Goal: Task Accomplishment & Management: Complete application form

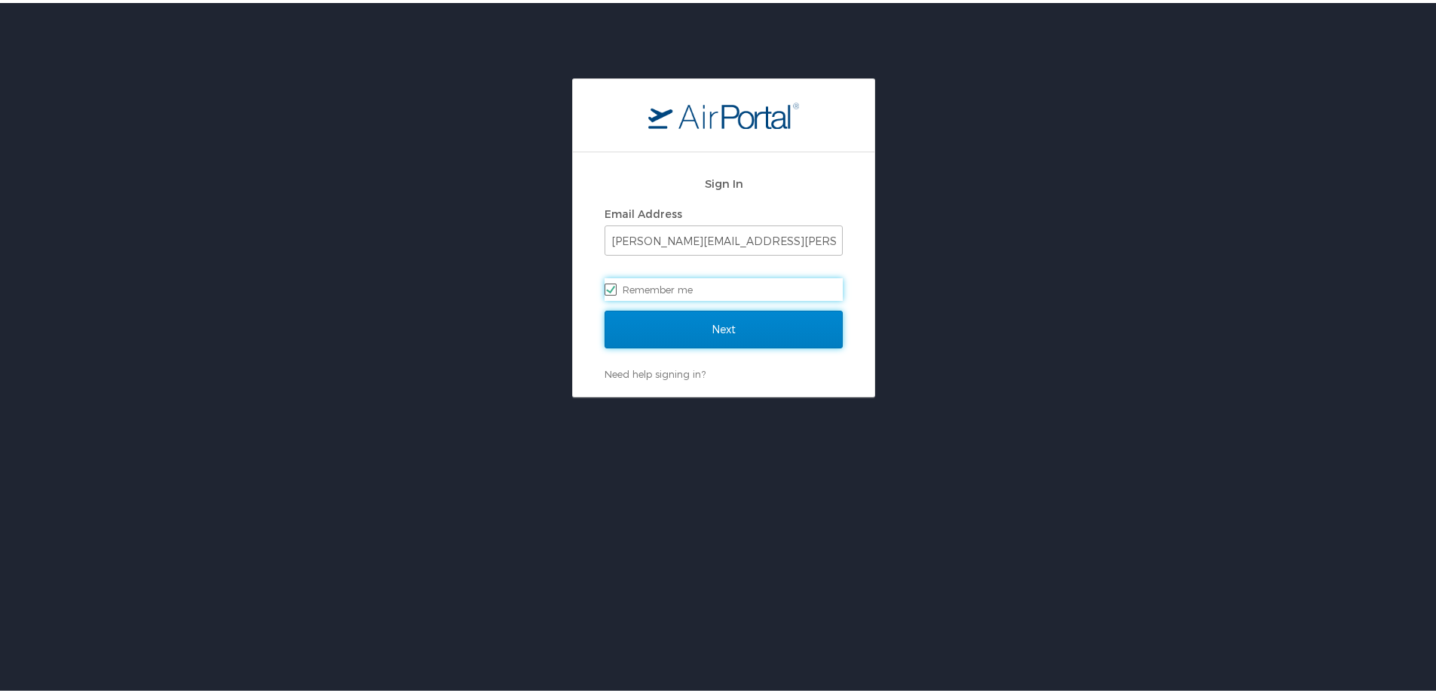
click at [683, 337] on input "Next" at bounding box center [724, 327] width 238 height 38
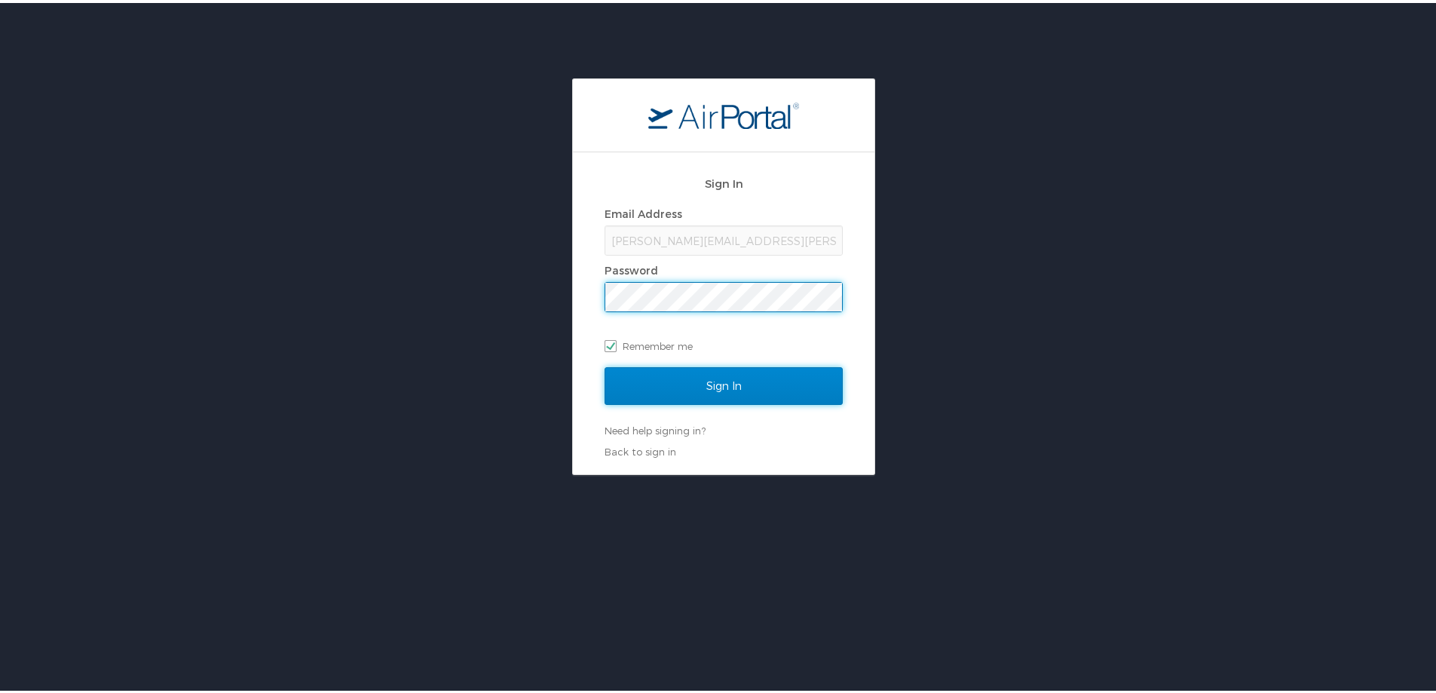
click at [751, 387] on input "Sign In" at bounding box center [724, 383] width 238 height 38
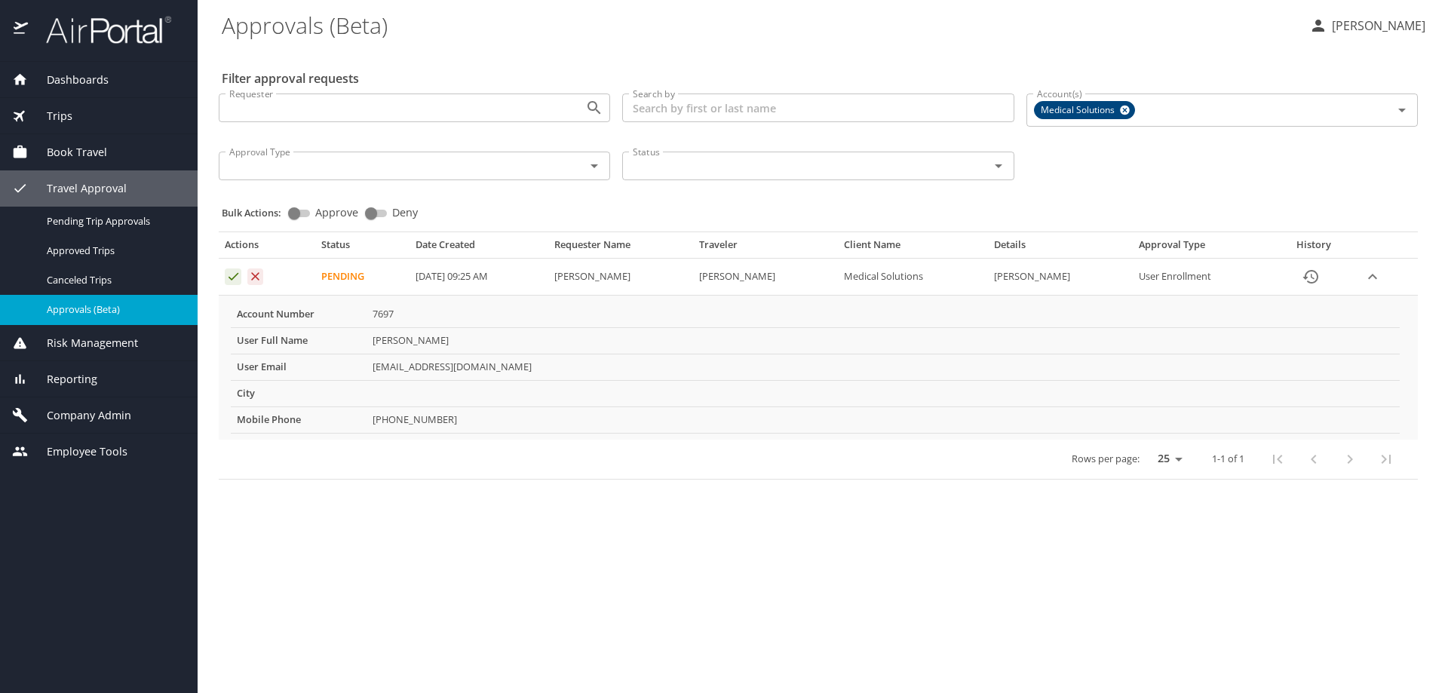
click at [234, 277] on icon "Approval table" at bounding box center [233, 277] width 10 height 8
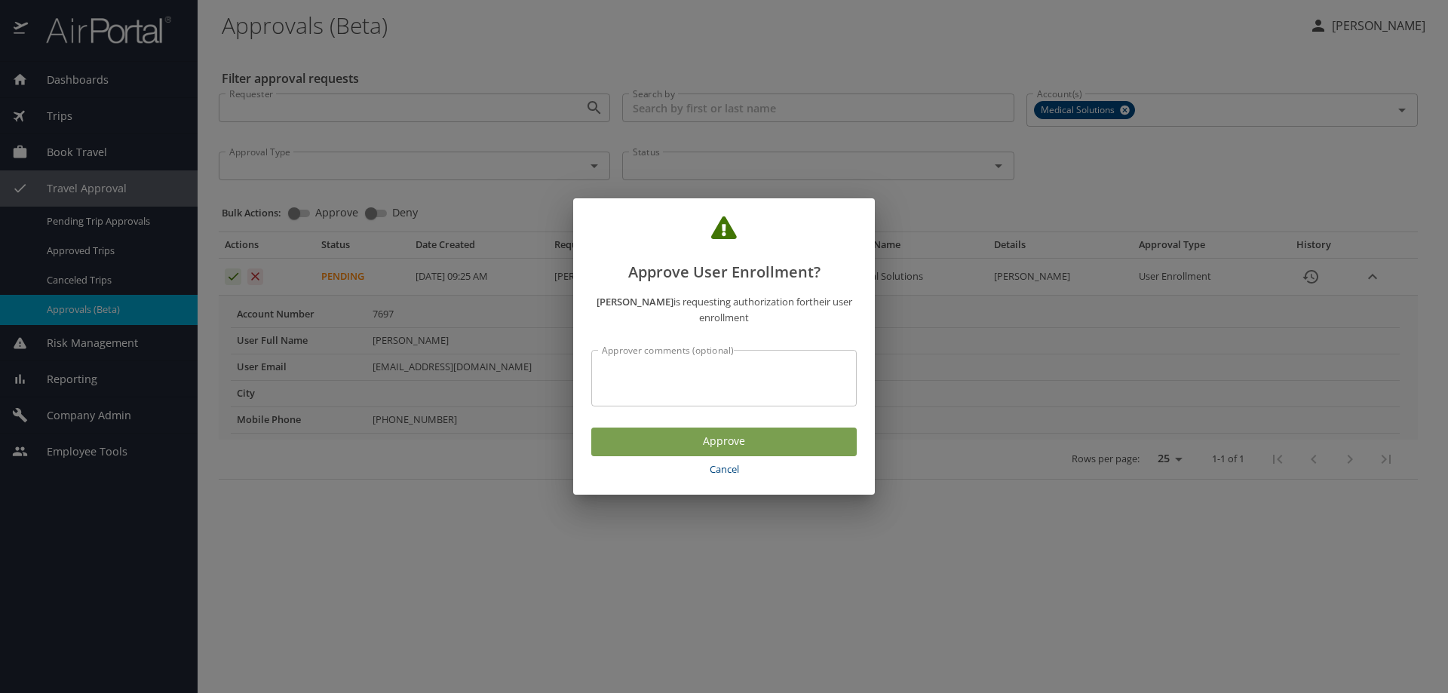
click at [802, 452] on button "Approve" at bounding box center [723, 442] width 265 height 29
